Goal: Information Seeking & Learning: Check status

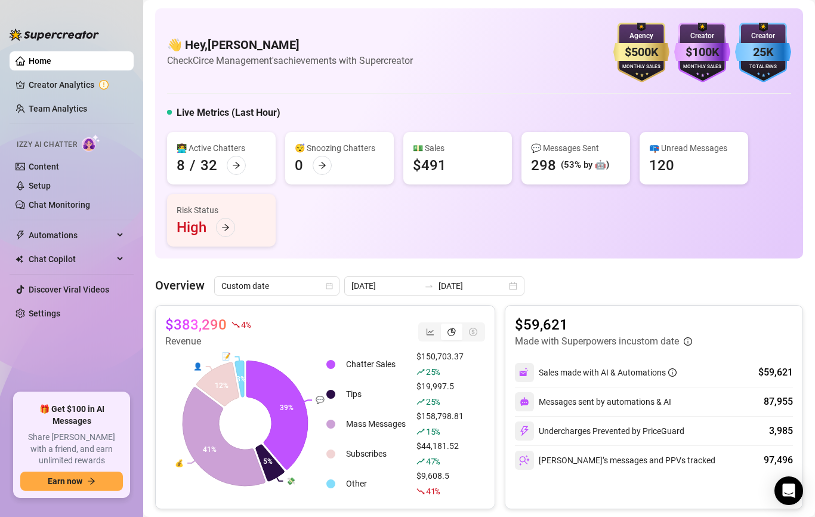
scroll to position [143, 0]
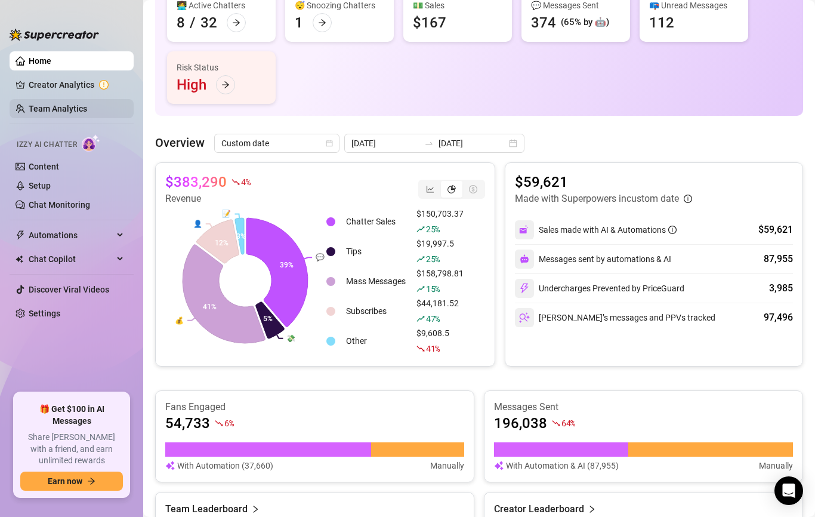
click at [67, 109] on link "Team Analytics" at bounding box center [58, 109] width 58 height 10
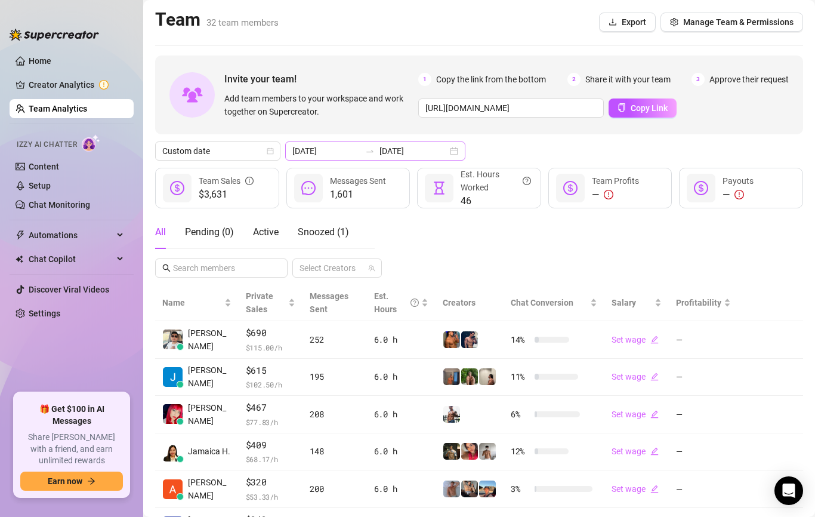
click at [360, 146] on div at bounding box center [369, 151] width 19 height 10
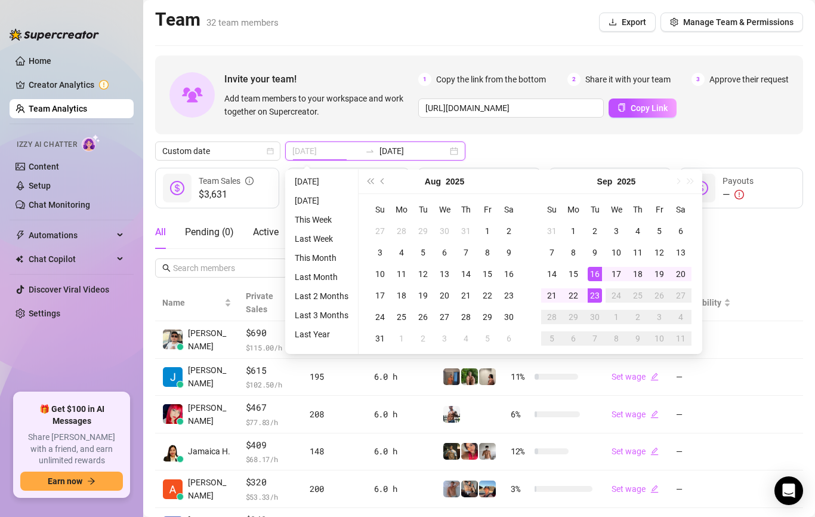
type input "[DATE]"
click at [602, 303] on td "23" at bounding box center [594, 295] width 21 height 21
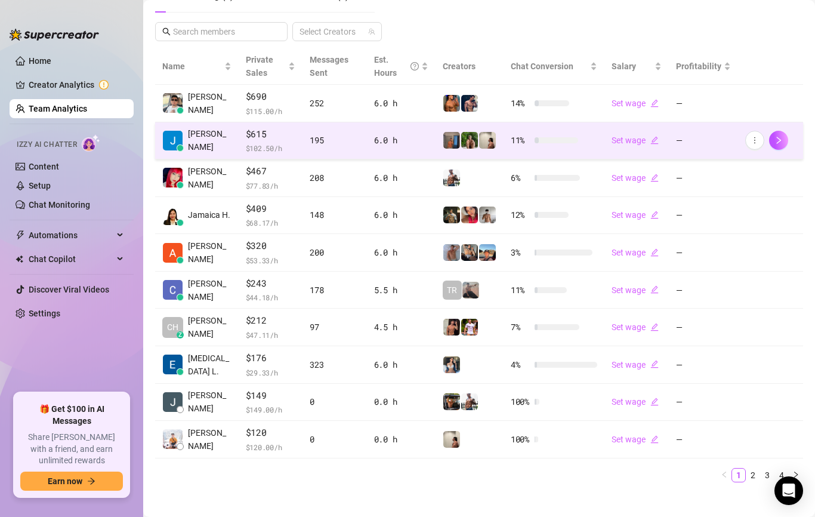
scroll to position [246, 0]
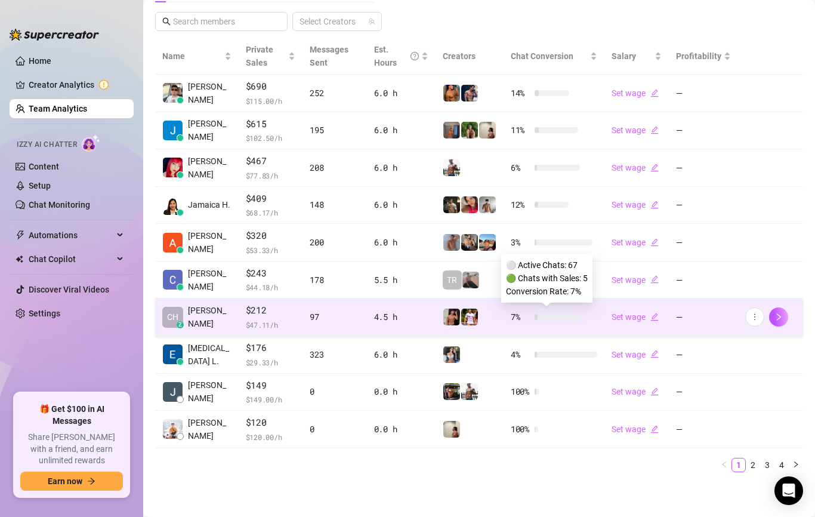
click at [538, 319] on div at bounding box center [536, 317] width 3 height 6
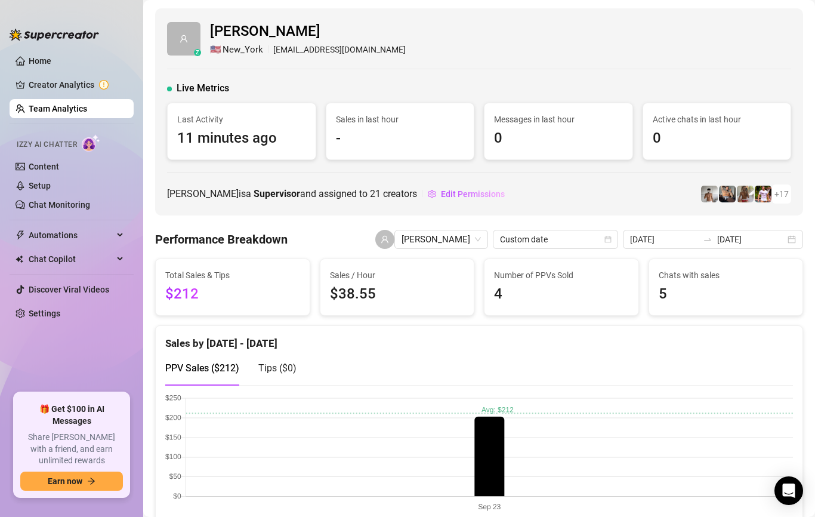
click at [267, 301] on span "$212" at bounding box center [232, 294] width 135 height 23
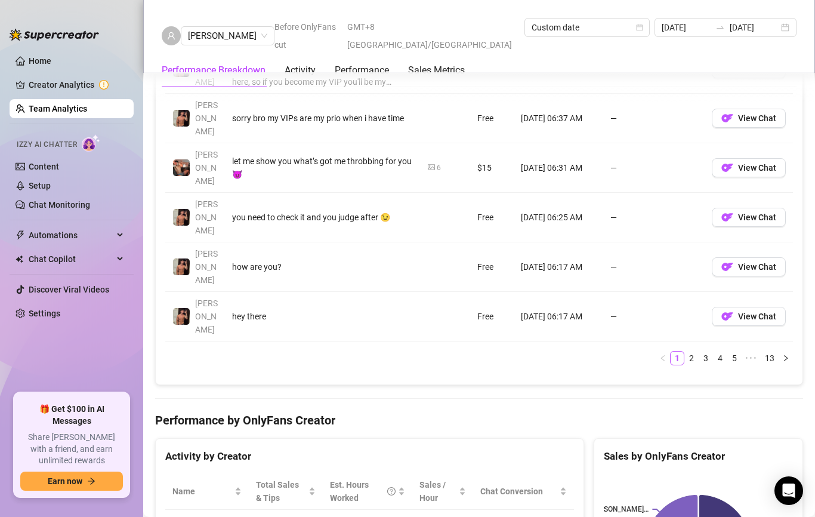
scroll to position [1138, 0]
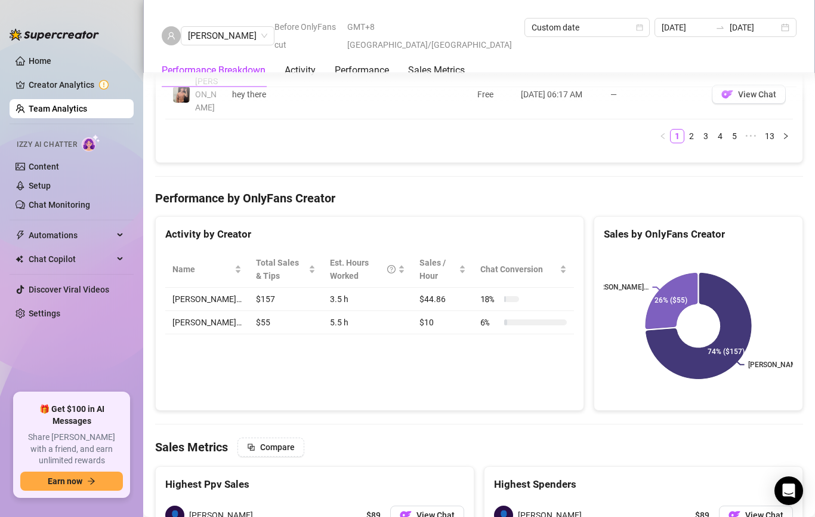
scroll to position [1388, 0]
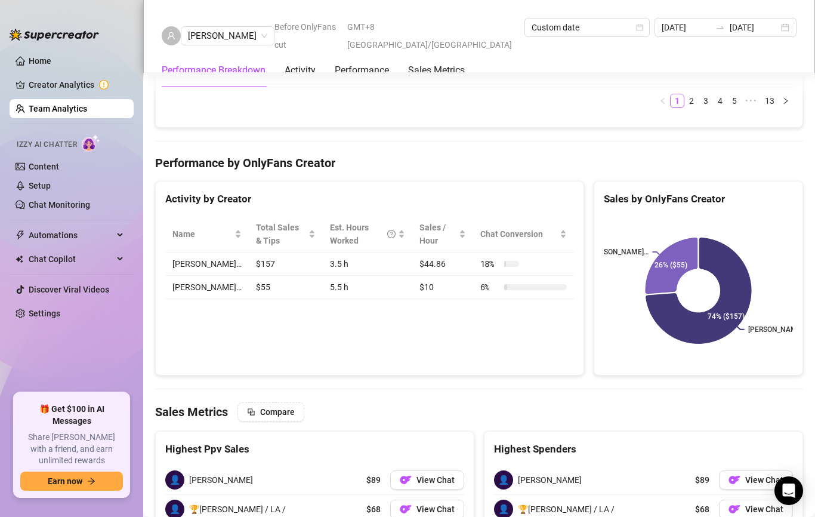
click at [65, 107] on link "Team Analytics" at bounding box center [58, 109] width 58 height 10
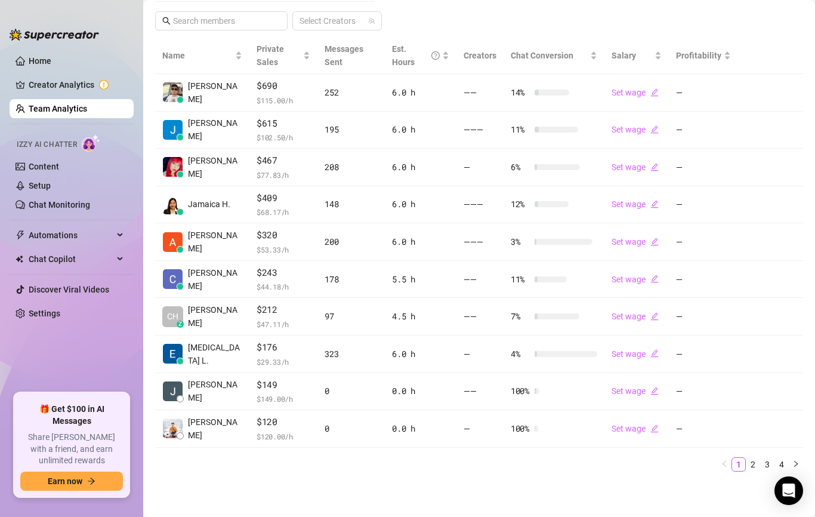
scroll to position [246, 0]
